Goal: Information Seeking & Learning: Understand process/instructions

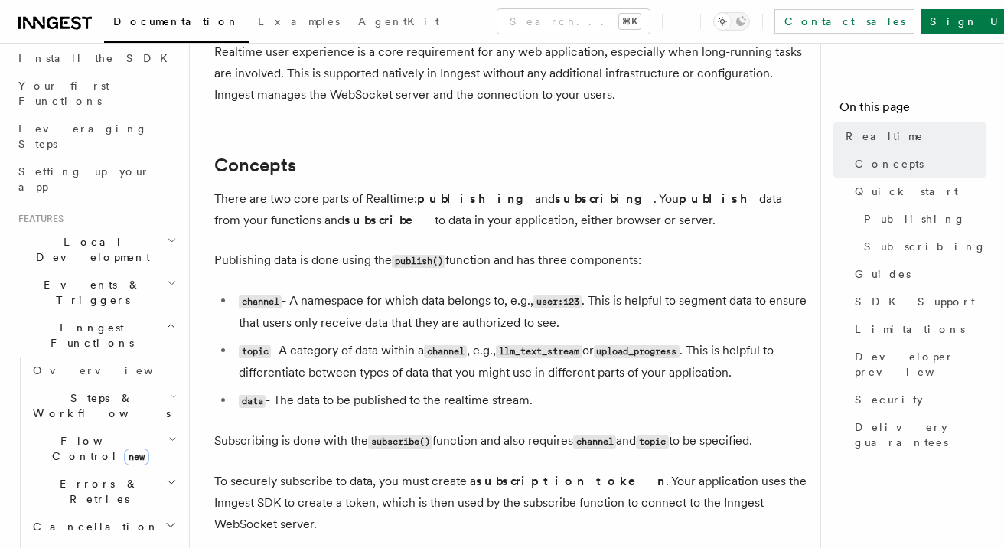
scroll to position [174, 0]
click at [96, 279] on span "Events & Triggers" at bounding box center [89, 294] width 155 height 31
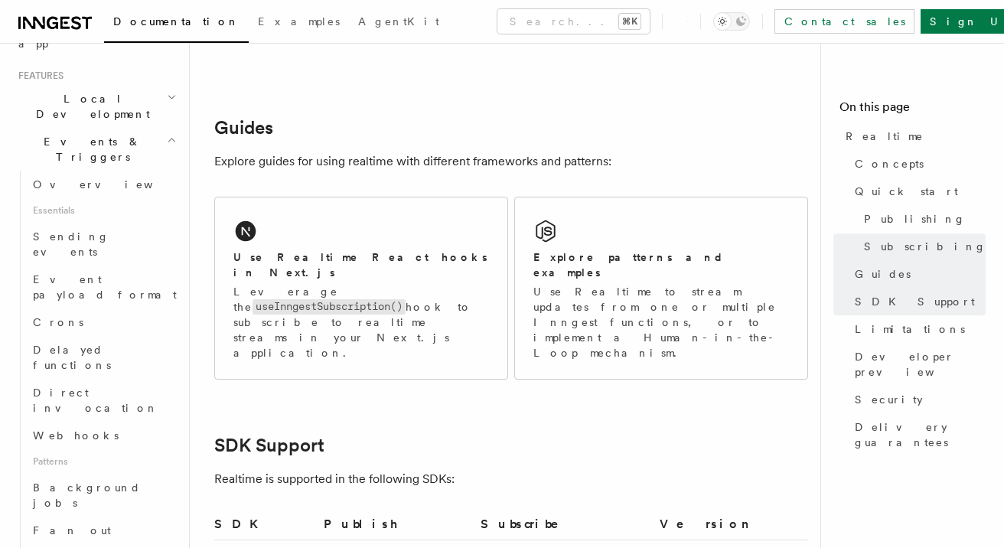
scroll to position [3393, 0]
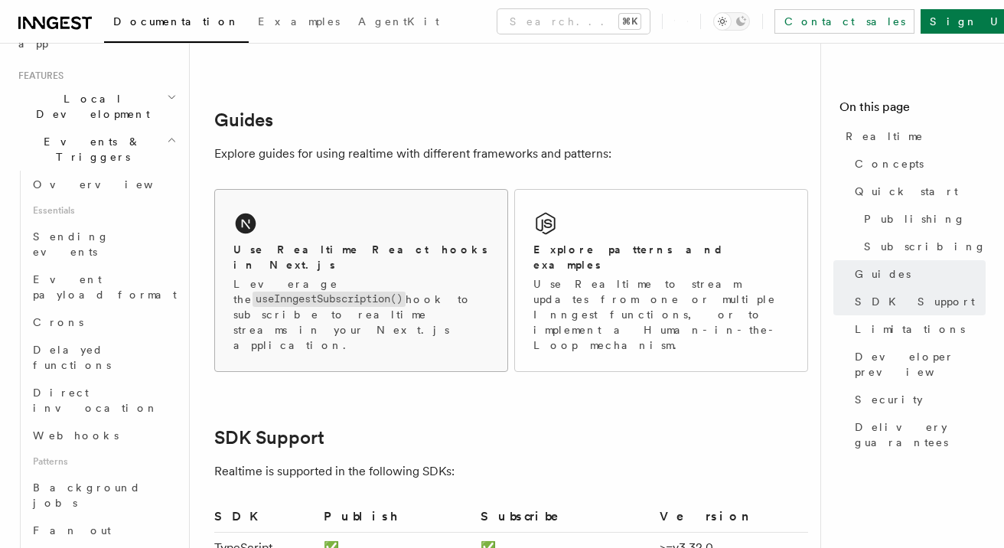
click at [335, 190] on div "Use Realtime React hooks in Next.js Leverage the useInngestSubscription() hook …" at bounding box center [361, 280] width 292 height 181
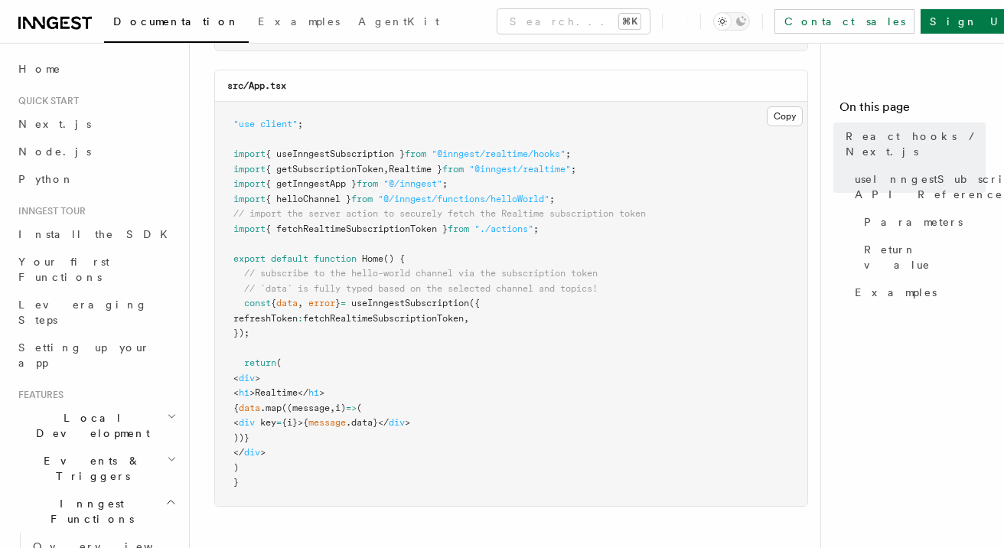
scroll to position [585, 0]
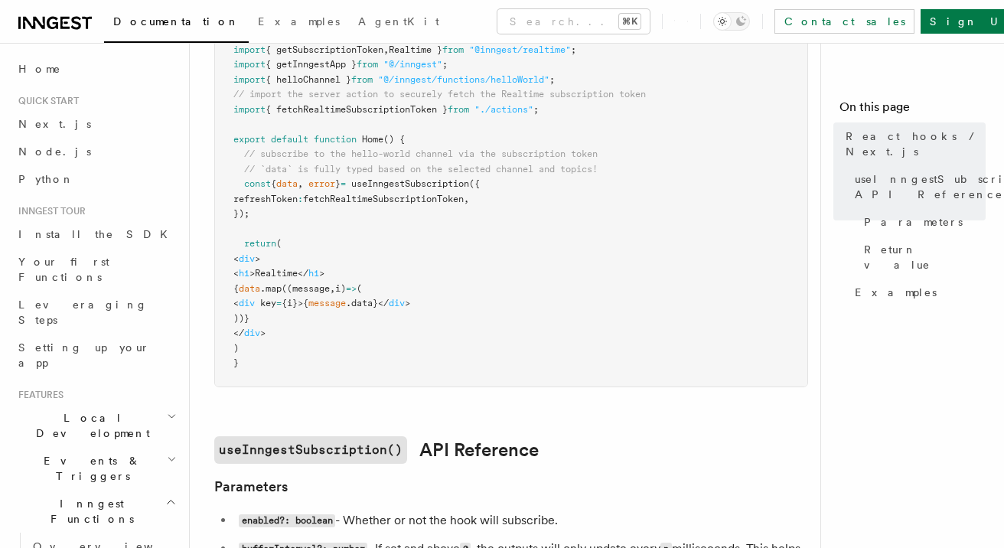
drag, startPoint x: 302, startPoint y: 338, endPoint x: 249, endPoint y: 338, distance: 52.8
click at [249, 338] on pre ""use client" ; import { useInngestSubscription } from "@inngest/realtime/hooks"…" at bounding box center [511, 184] width 592 height 404
drag, startPoint x: 251, startPoint y: 353, endPoint x: 191, endPoint y: 258, distance: 112.7
click at [191, 258] on div "Features Realtime React hooks / Next.js TypeScript SDK v3.32.0+ Realtime provid…" at bounding box center [536, 516] width 692 height 2202
copy code "return ( < div > < h1 >Realtime</ h1 > { data .map ((message , i) => ( < div ke…"
